Goal: Information Seeking & Learning: Learn about a topic

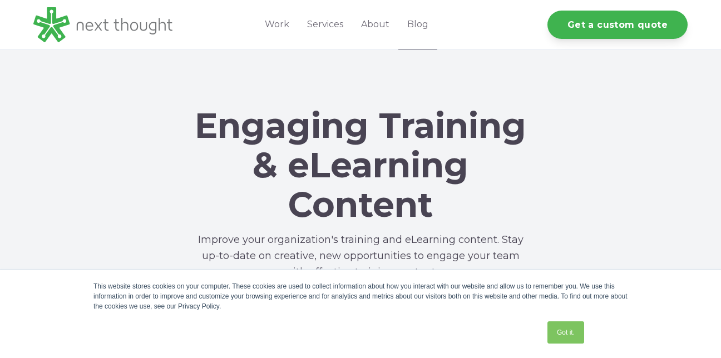
click at [402, 232] on p "Improve your organization's training and eLearning content. Stay up-to-date on …" at bounding box center [361, 256] width 334 height 49
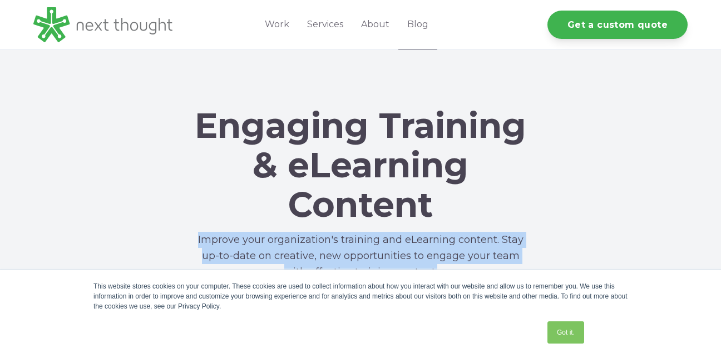
click at [402, 232] on p "Improve your organization's training and eLearning content. Stay up-to-date on …" at bounding box center [361, 256] width 334 height 49
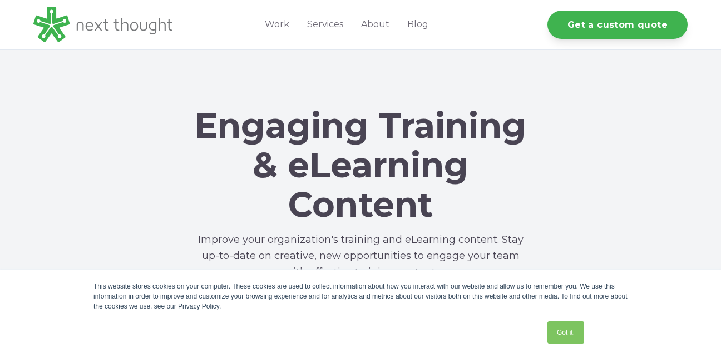
click at [531, 223] on div "Engaging Training & eLearning Content Improve your organization's training and …" at bounding box center [360, 173] width 721 height 247
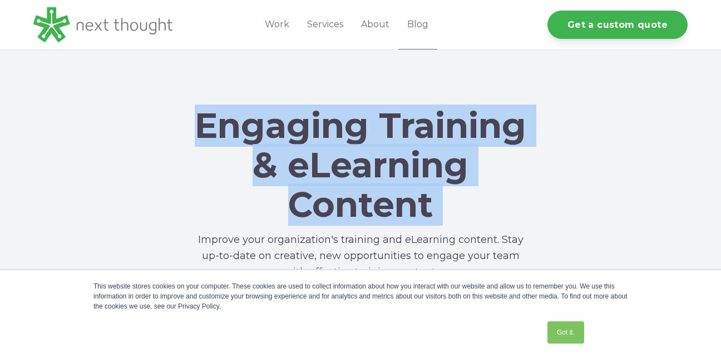
click at [531, 223] on div "Engaging Training & eLearning Content Improve your organization's training and …" at bounding box center [360, 173] width 721 height 247
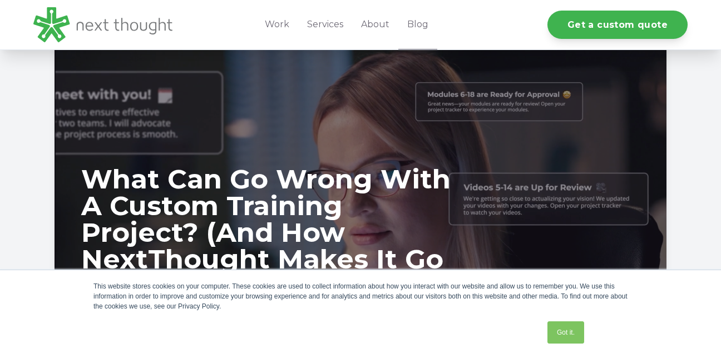
scroll to position [254, 0]
